Goal: Task Accomplishment & Management: Use online tool/utility

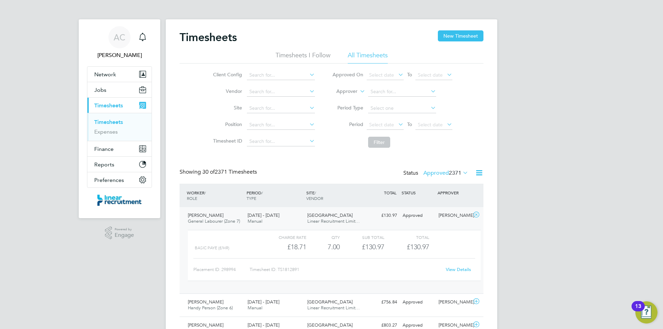
click at [121, 123] on link "Timesheets" at bounding box center [108, 122] width 29 height 7
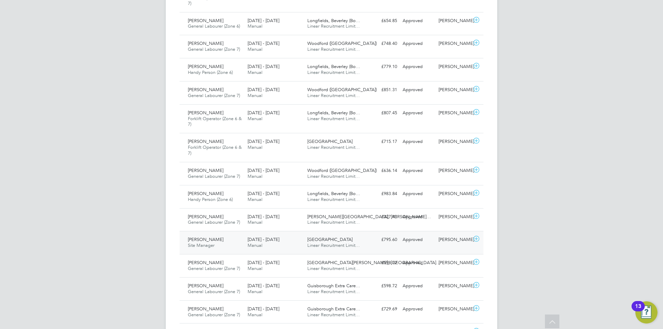
click at [224, 243] on div "Dean Collings Site Manager 18 - 24 Aug 2025" at bounding box center [215, 242] width 60 height 17
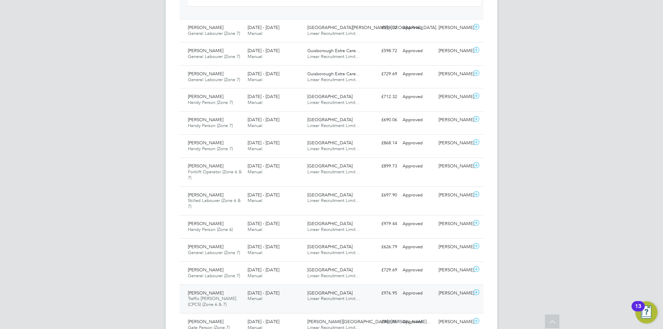
scroll to position [725, 0]
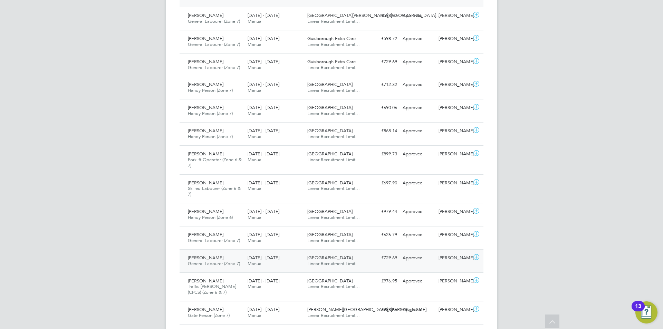
click at [229, 268] on div "Max Pennock General Labourer (Zone 7) 18 - 24 Aug 2025" at bounding box center [215, 260] width 60 height 17
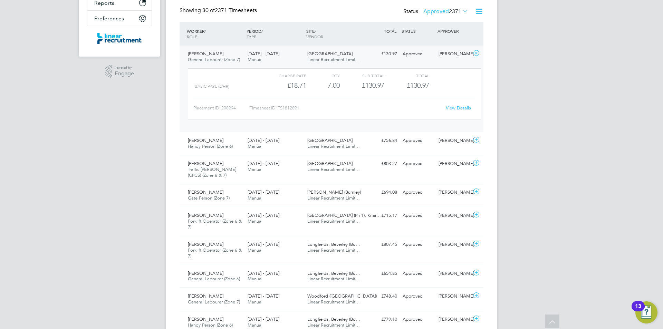
scroll to position [0, 0]
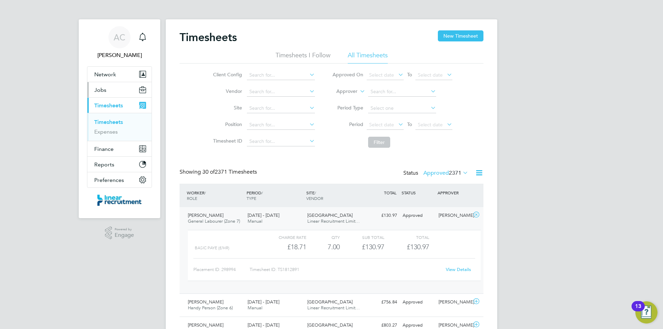
click at [122, 87] on button "Jobs" at bounding box center [119, 89] width 64 height 15
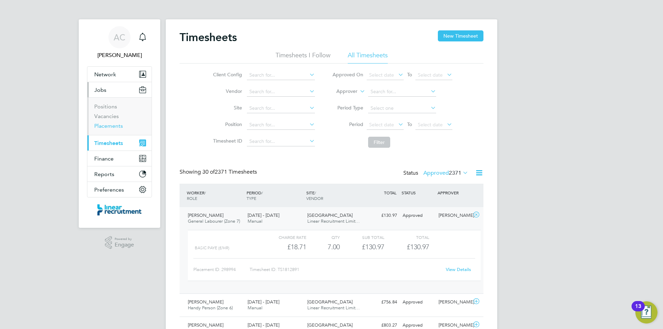
click at [122, 125] on link "Placements" at bounding box center [108, 126] width 29 height 7
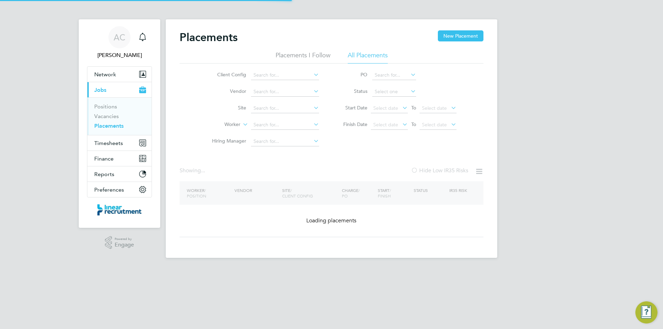
click at [258, 118] on li "Worker" at bounding box center [263, 125] width 130 height 17
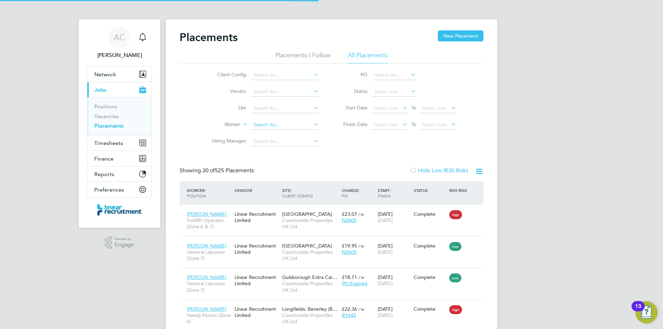
click at [266, 124] on input at bounding box center [285, 125] width 68 height 10
click at [295, 134] on b "Watlow" at bounding box center [304, 134] width 18 height 6
type input "[PERSON_NAME]"
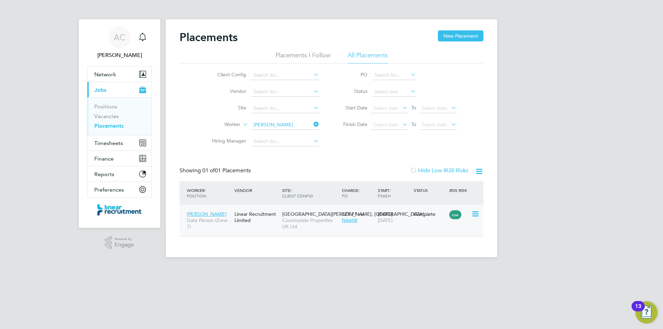
click at [302, 220] on span "Countryside Properties UK Ltd" at bounding box center [310, 223] width 56 height 12
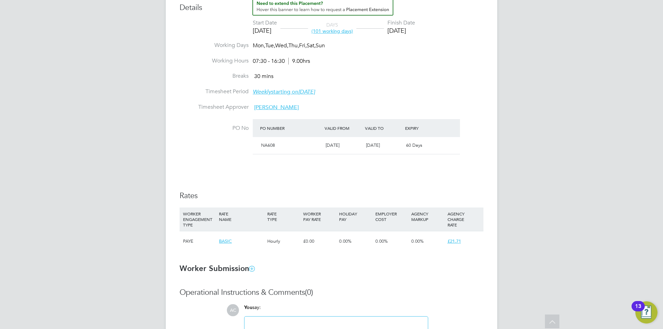
scroll to position [311, 0]
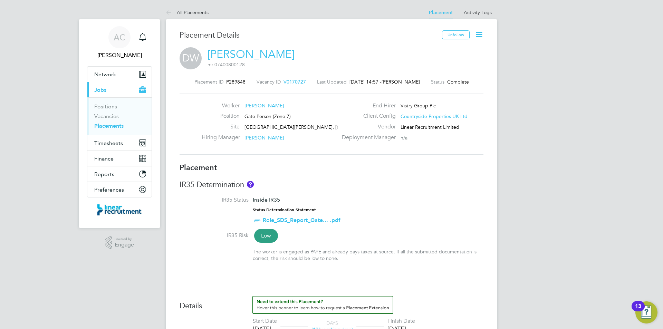
click at [228, 81] on span "P289848" at bounding box center [235, 82] width 19 height 6
copy span "P289848"
click at [122, 126] on link "Placements" at bounding box center [108, 126] width 29 height 7
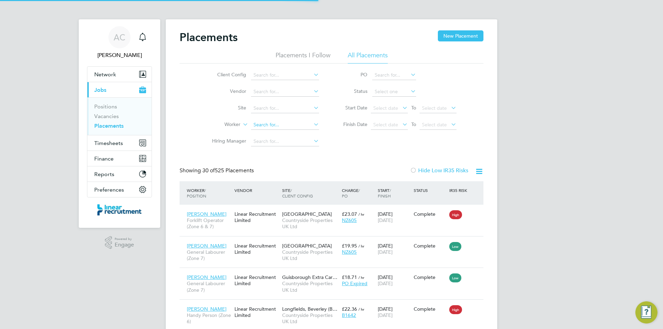
click at [264, 126] on input at bounding box center [285, 125] width 68 height 10
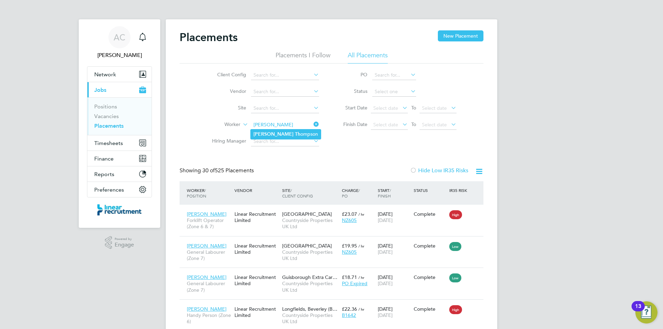
click at [295, 133] on b "Th" at bounding box center [298, 134] width 6 height 6
type input "[PERSON_NAME]"
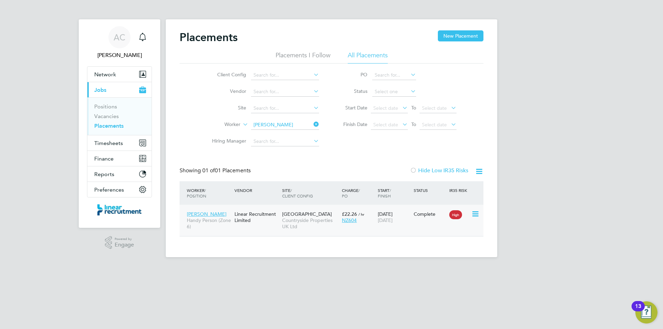
click at [271, 223] on div "Linear Recruitment Limited" at bounding box center [257, 217] width 48 height 19
click at [283, 123] on input "[PERSON_NAME]" at bounding box center [285, 125] width 68 height 10
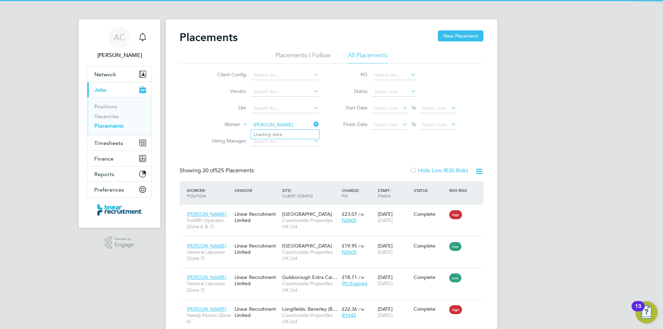
scroll to position [26, 60]
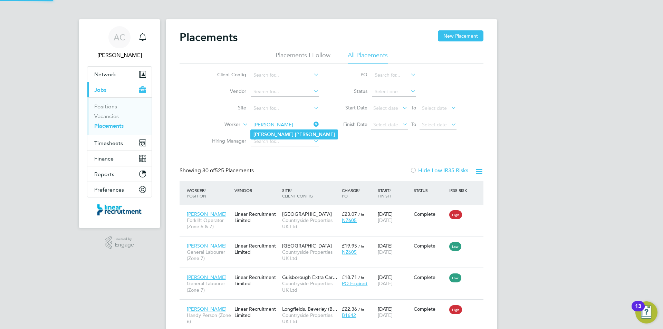
click at [282, 131] on li "[PERSON_NAME]" at bounding box center [294, 134] width 87 height 9
type input "[PERSON_NAME]"
